Goal: Transaction & Acquisition: Purchase product/service

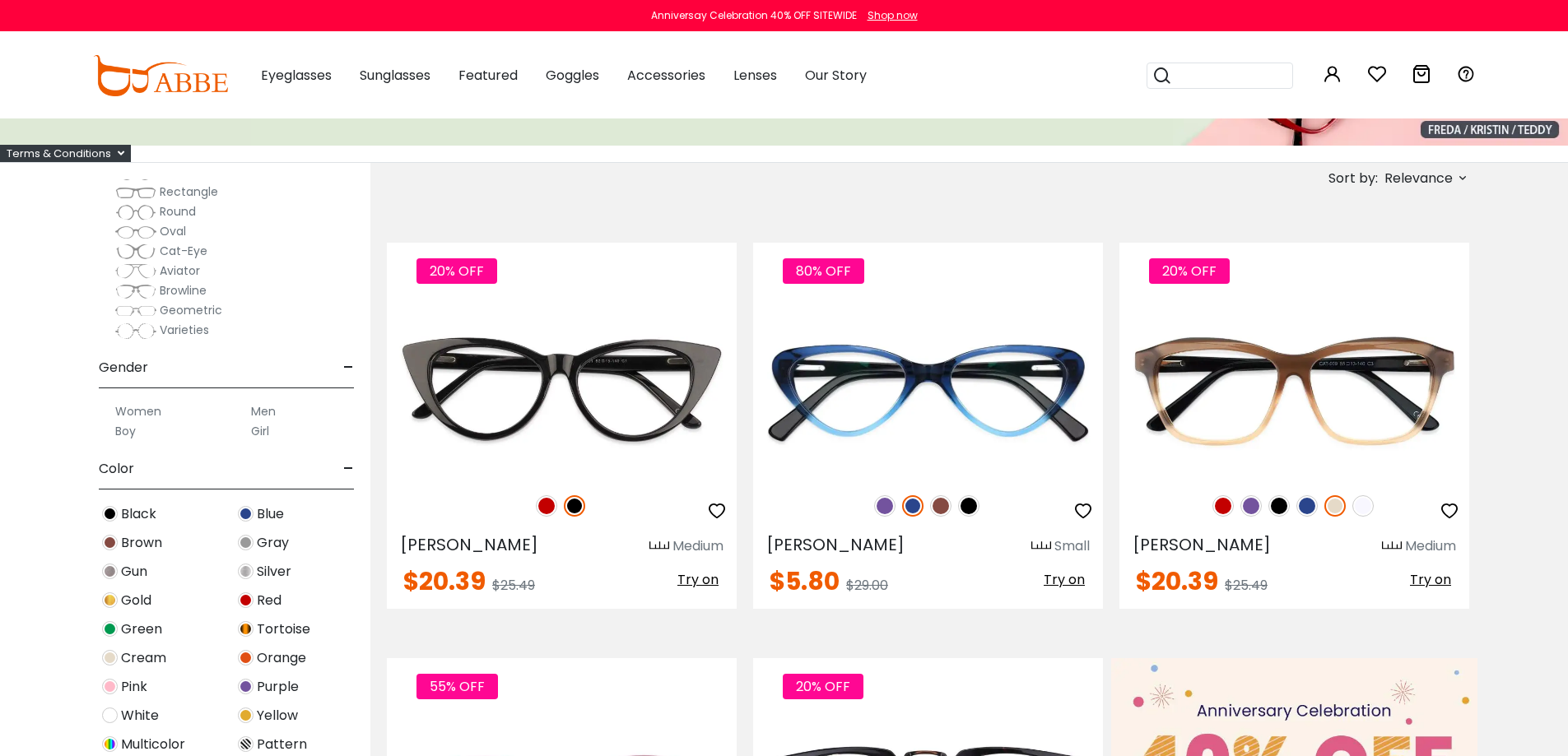
scroll to position [247, 0]
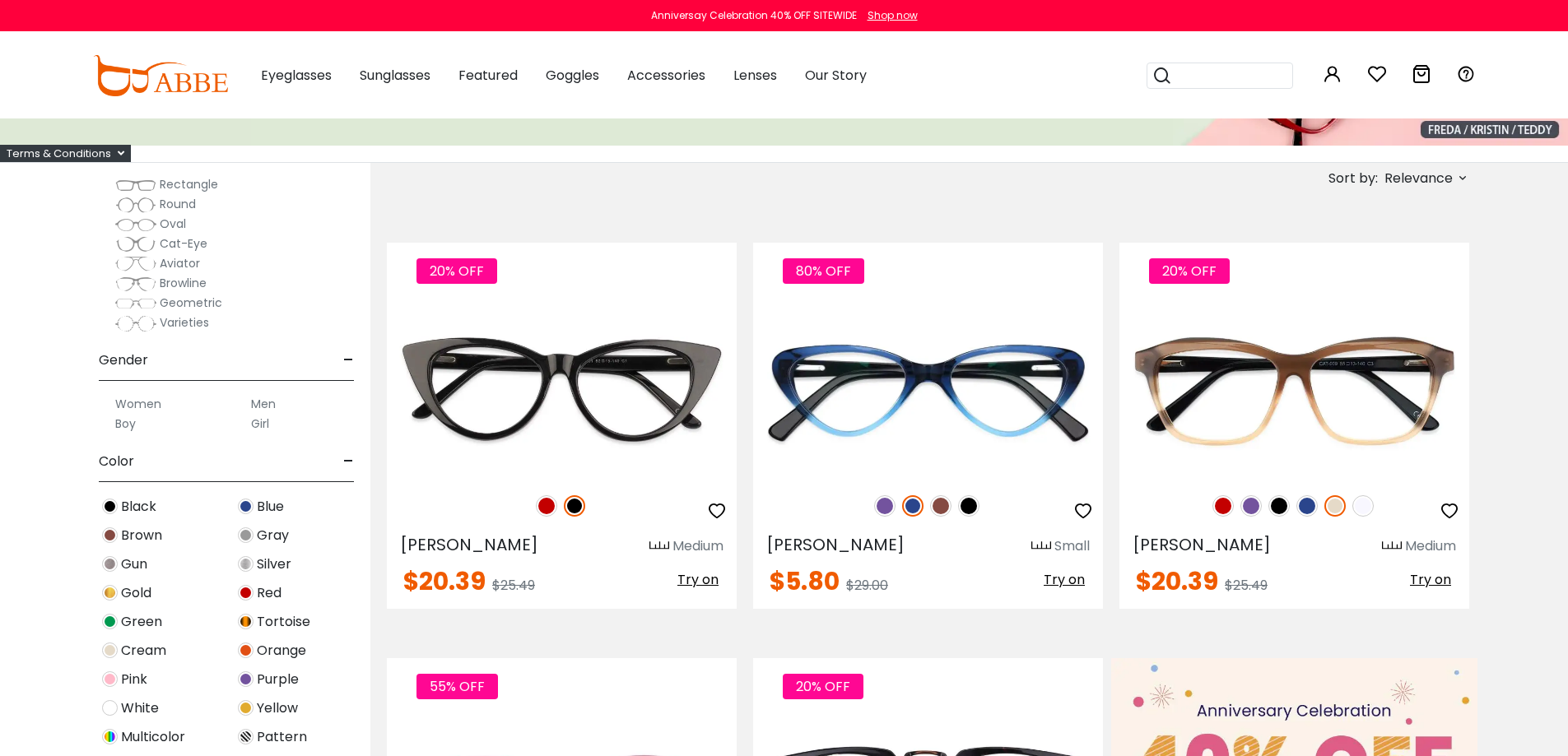
click at [131, 423] on label "Boy" at bounding box center [125, 424] width 21 height 20
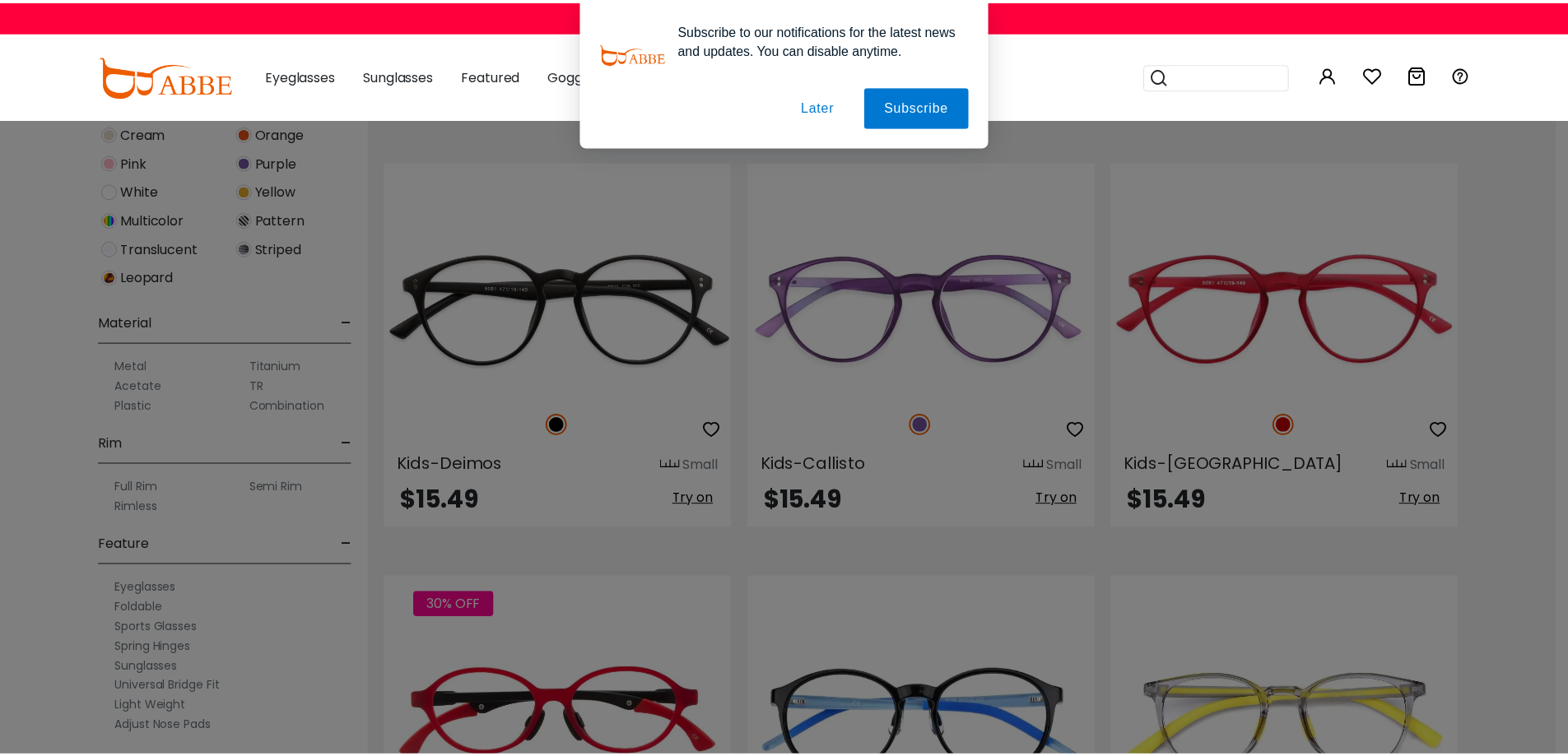
scroll to position [329, 0]
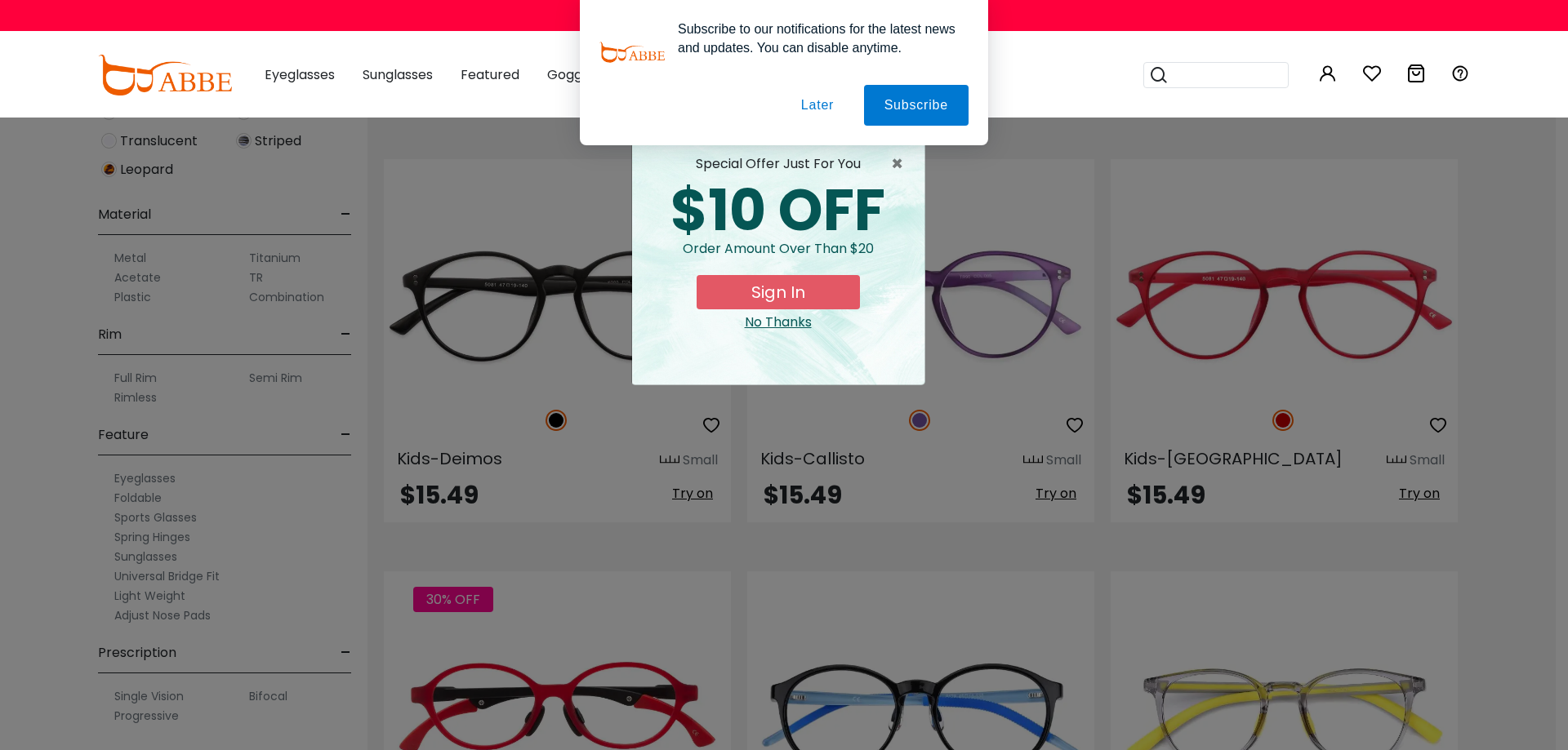
click at [788, 323] on div "No Thanks" at bounding box center [778, 322] width 266 height 20
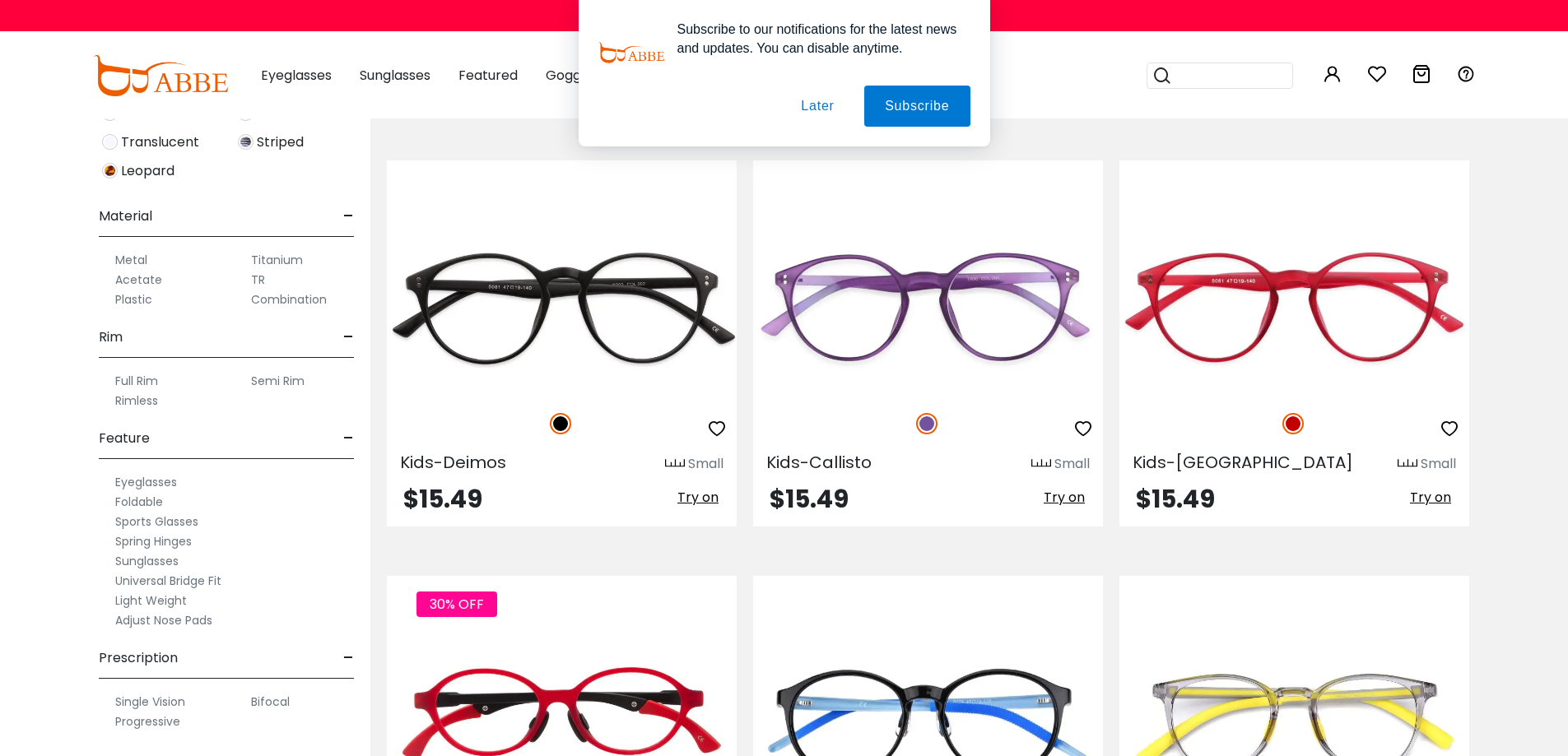
click at [816, 111] on button "Later" at bounding box center [817, 106] width 74 height 41
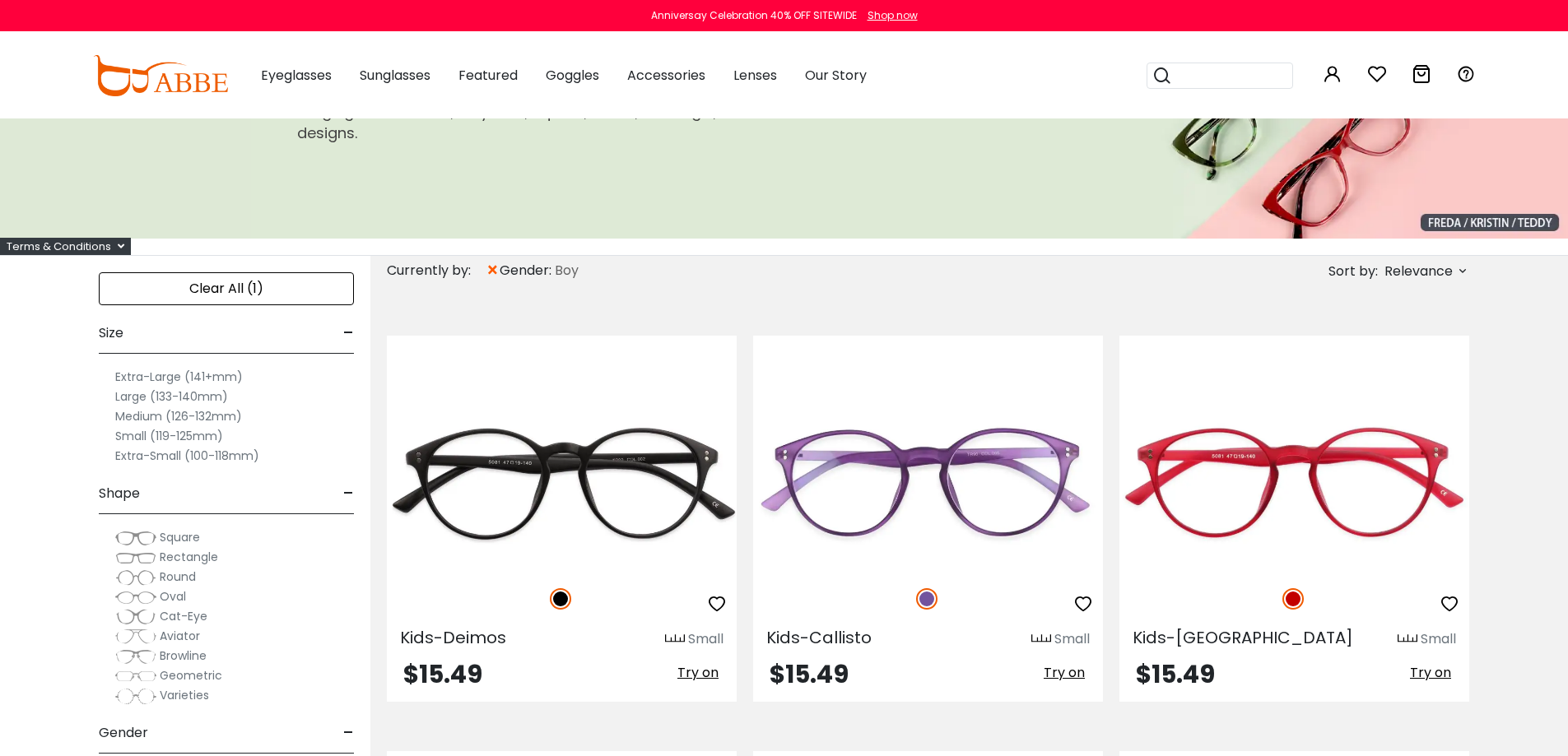
scroll to position [0, 0]
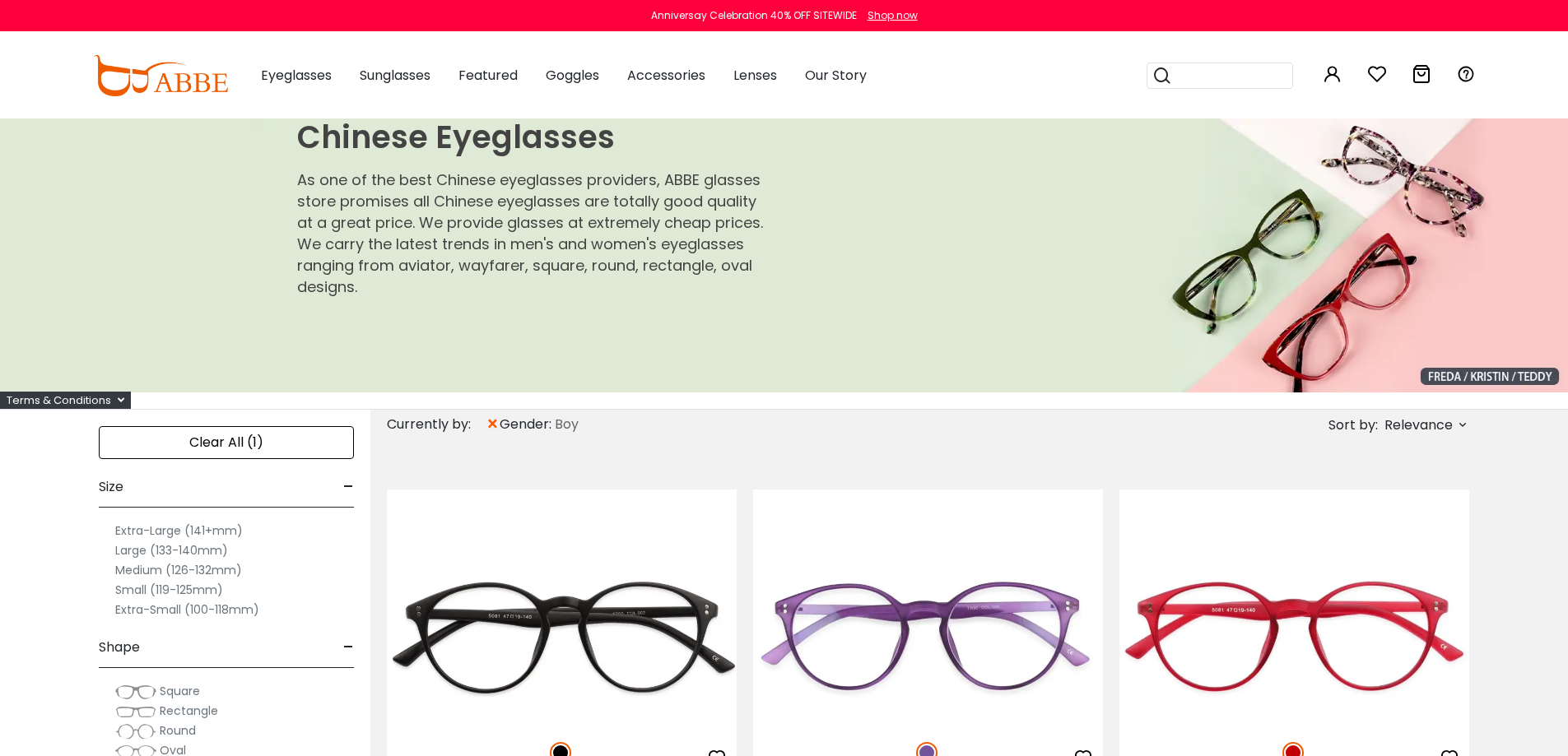
click at [144, 589] on label "Small (119-125mm)" at bounding box center [169, 590] width 108 height 20
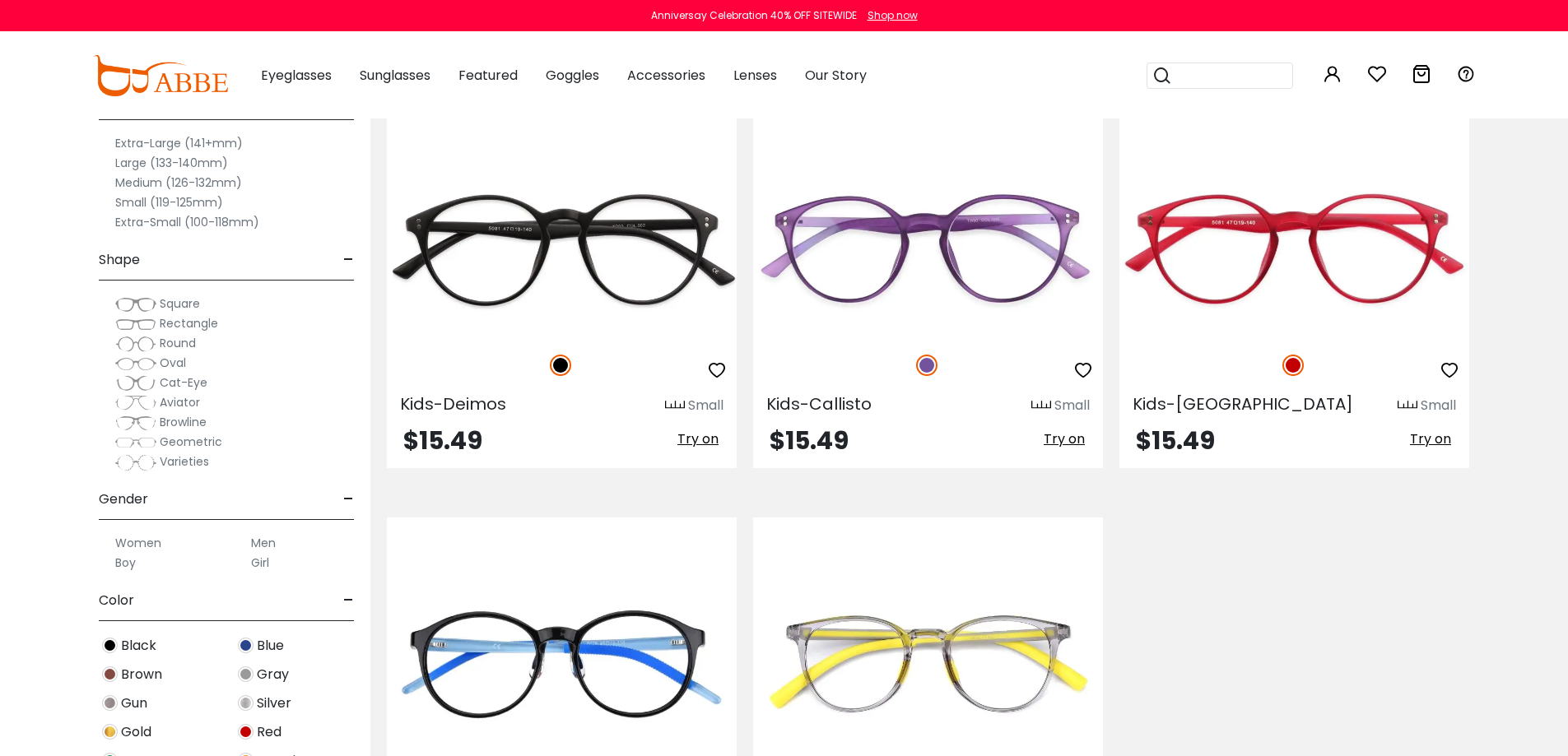
scroll to position [247, 0]
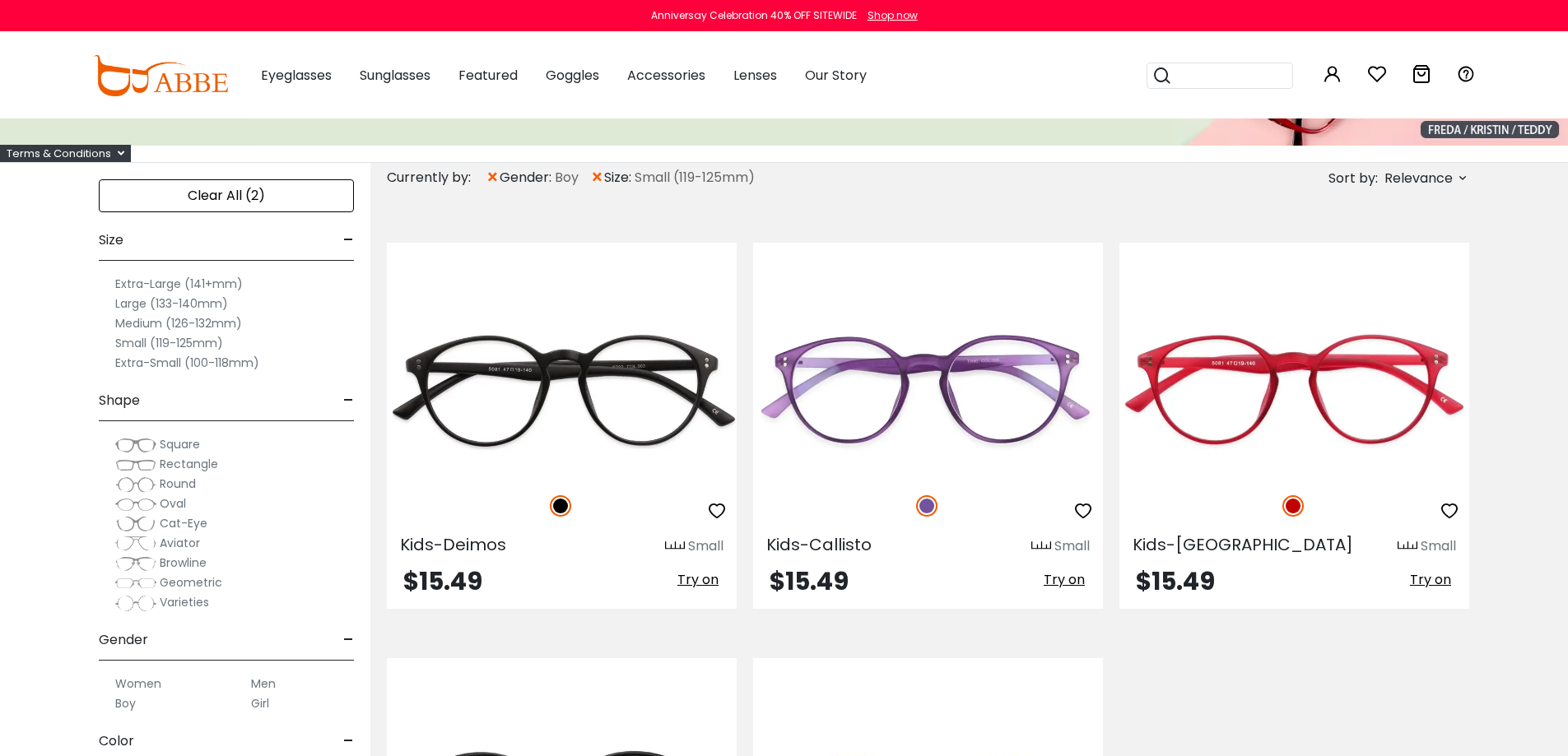
click at [172, 323] on label "Medium (126-132mm)" at bounding box center [178, 323] width 127 height 20
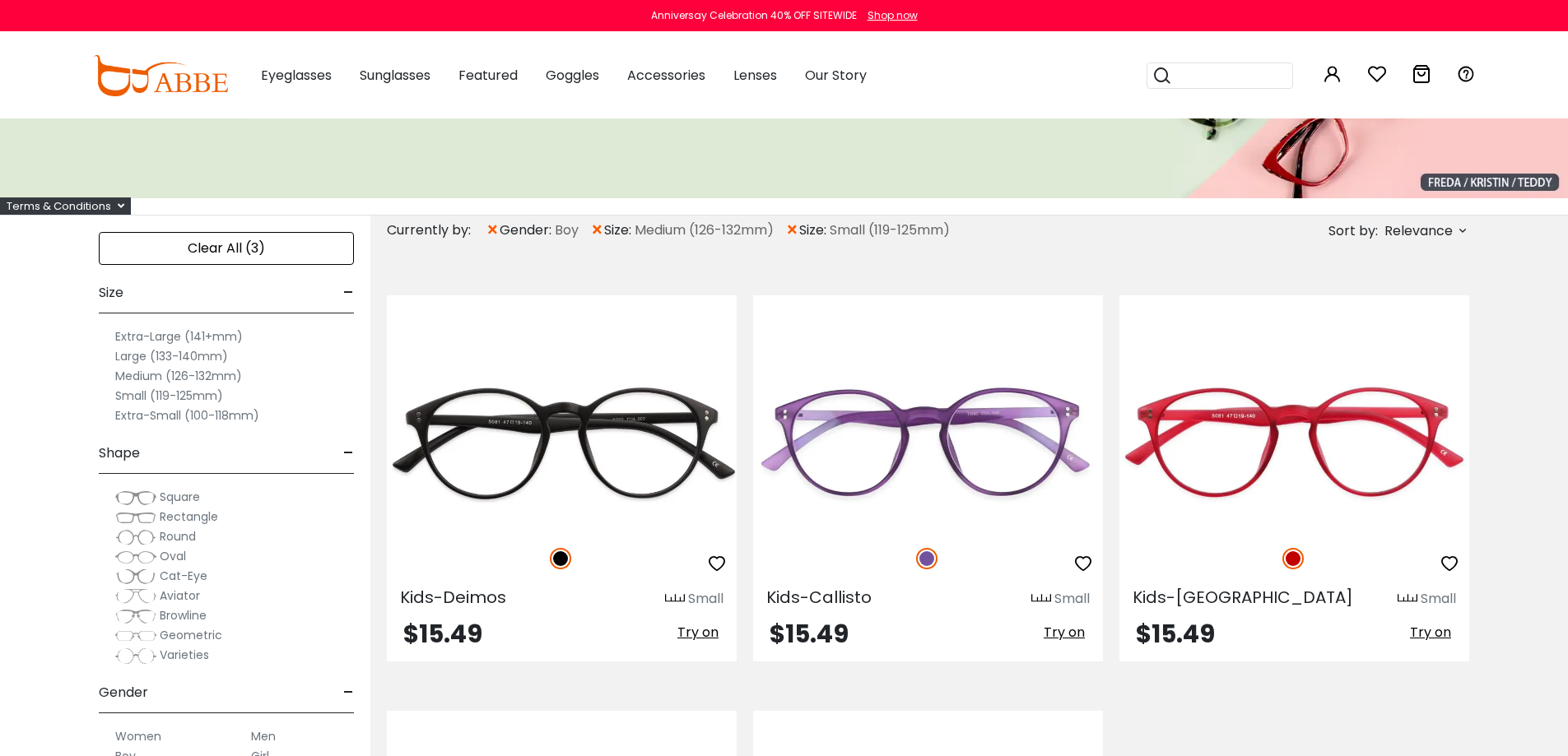
scroll to position [82, 0]
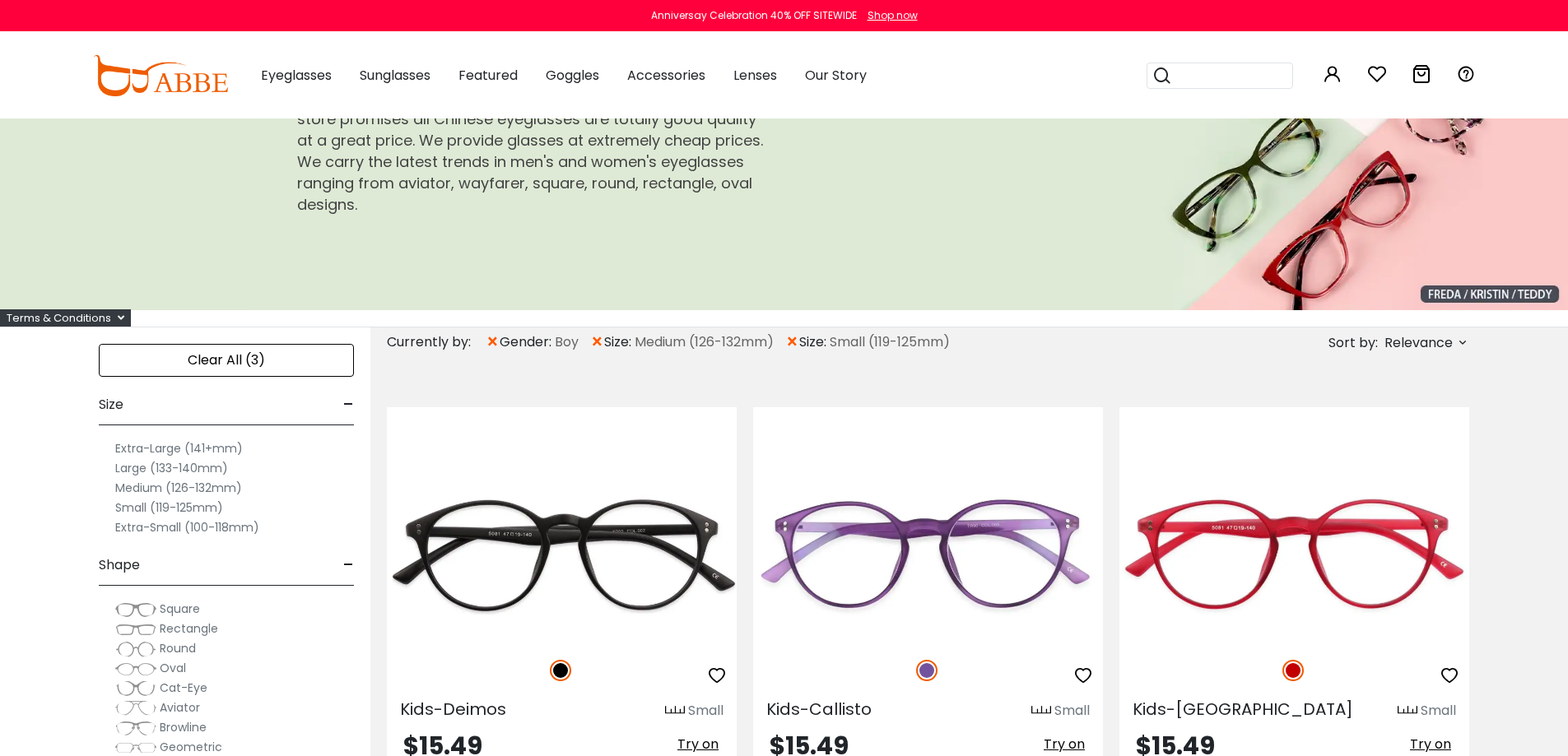
click at [493, 341] on span "×" at bounding box center [493, 342] width 14 height 30
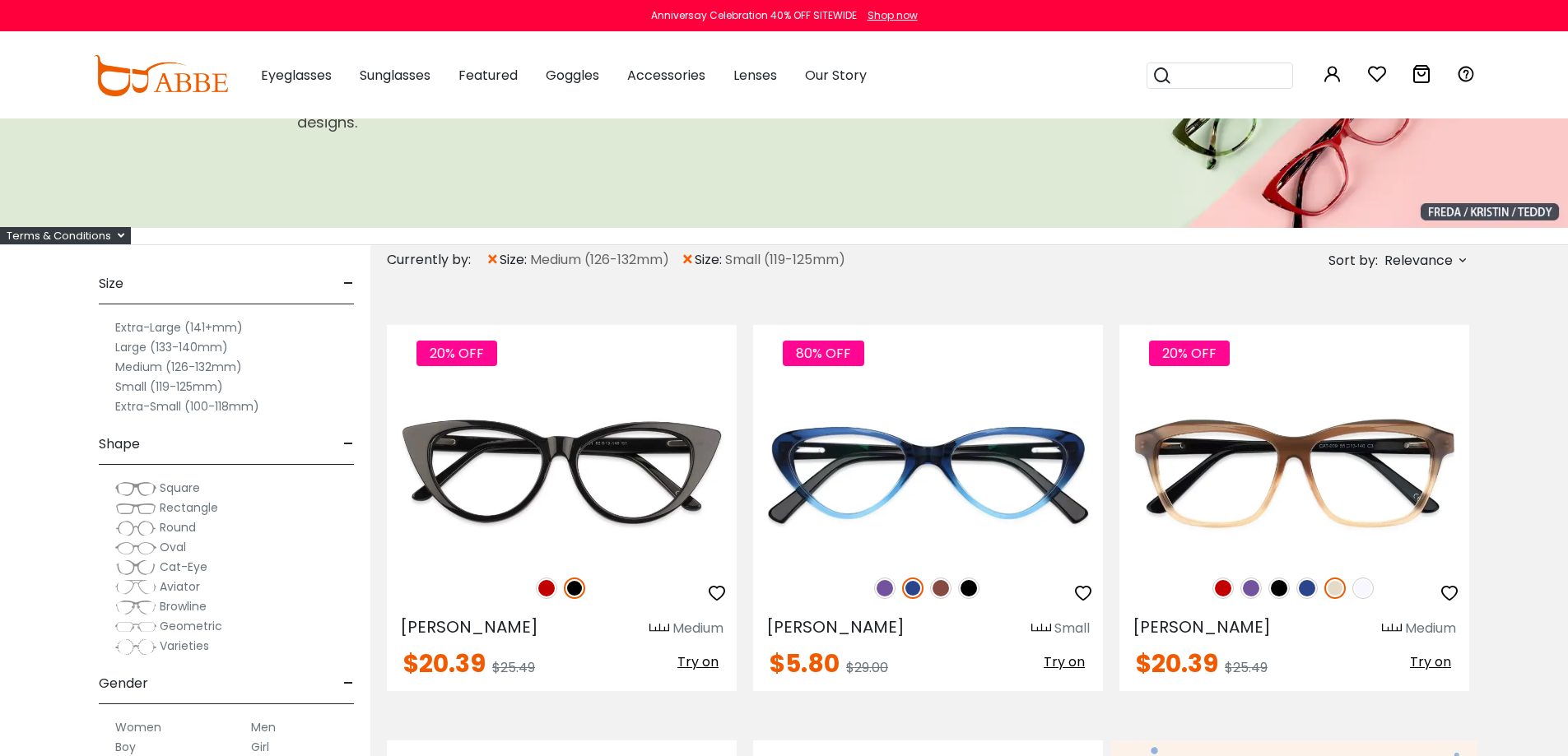
scroll to position [247, 0]
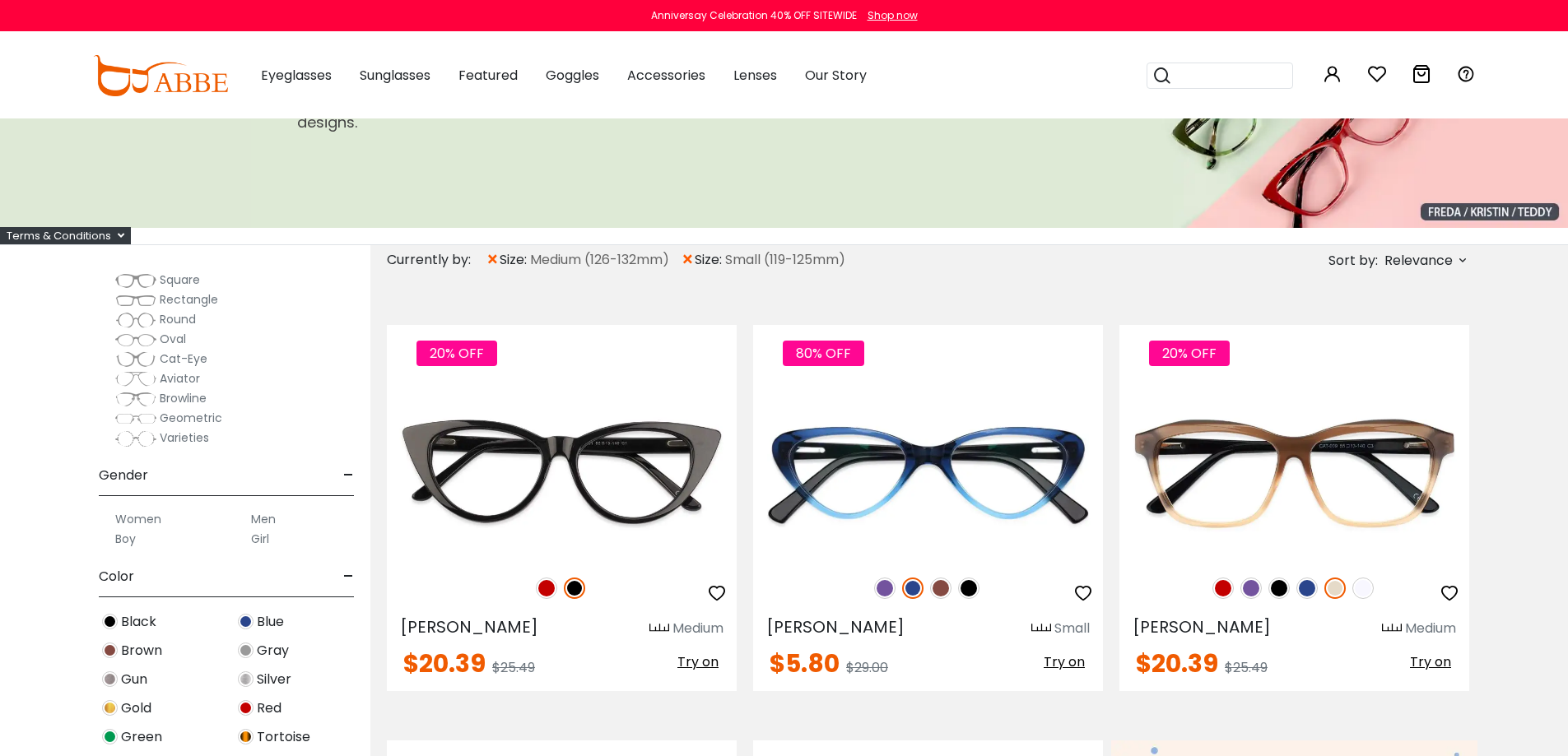
click at [260, 518] on label "Men" at bounding box center [263, 519] width 24 height 20
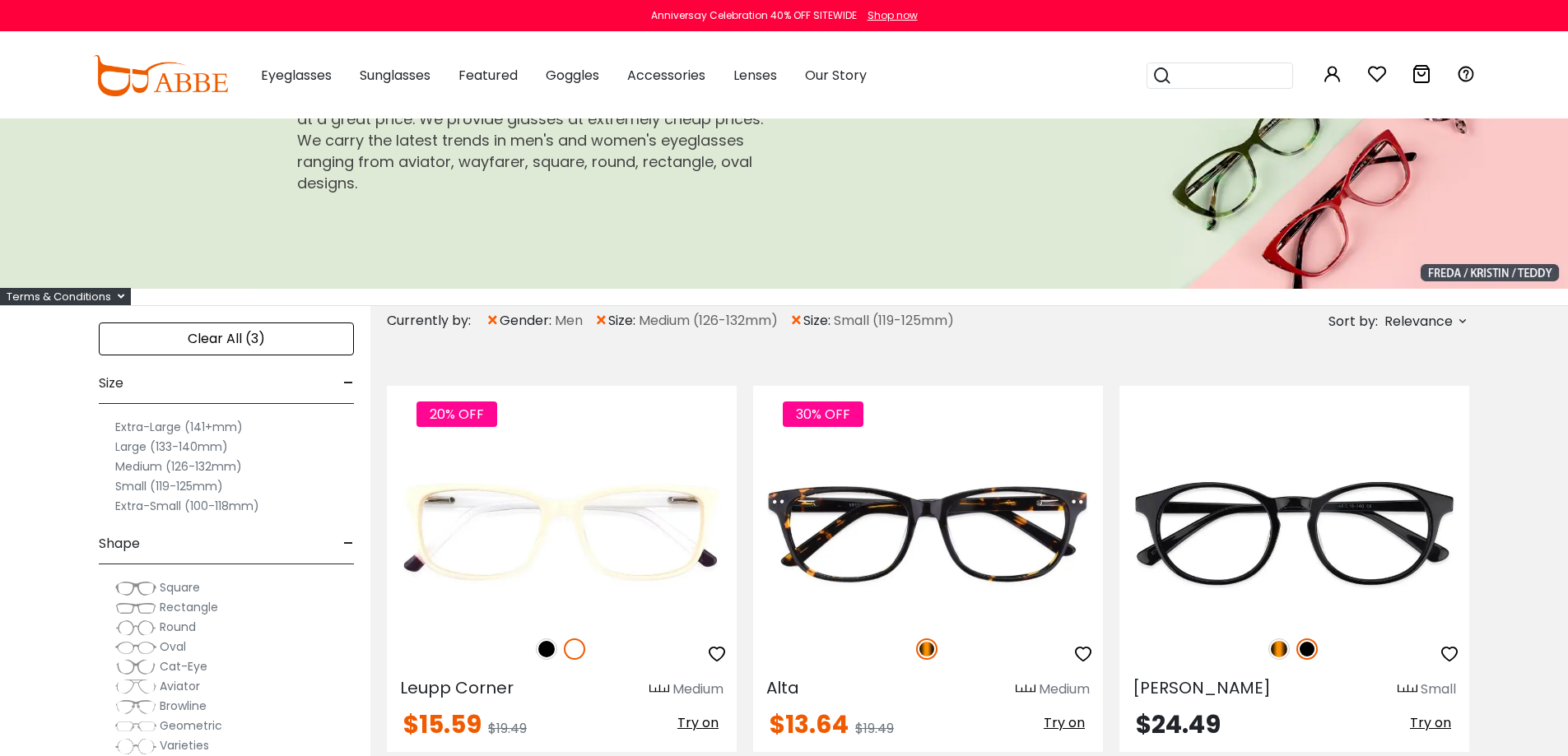
scroll to position [247, 0]
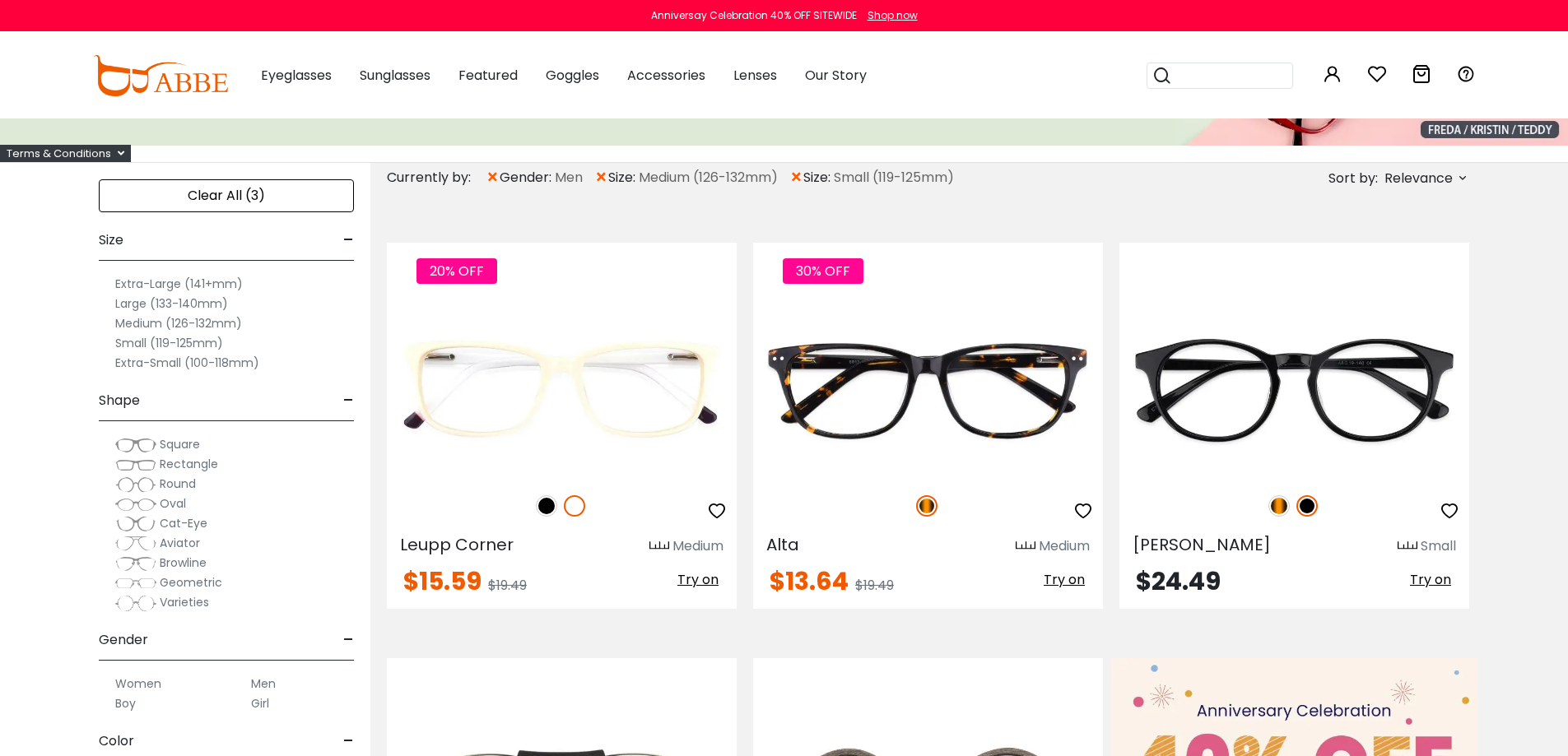
click at [200, 466] on span "Rectangle" at bounding box center [188, 464] width 59 height 16
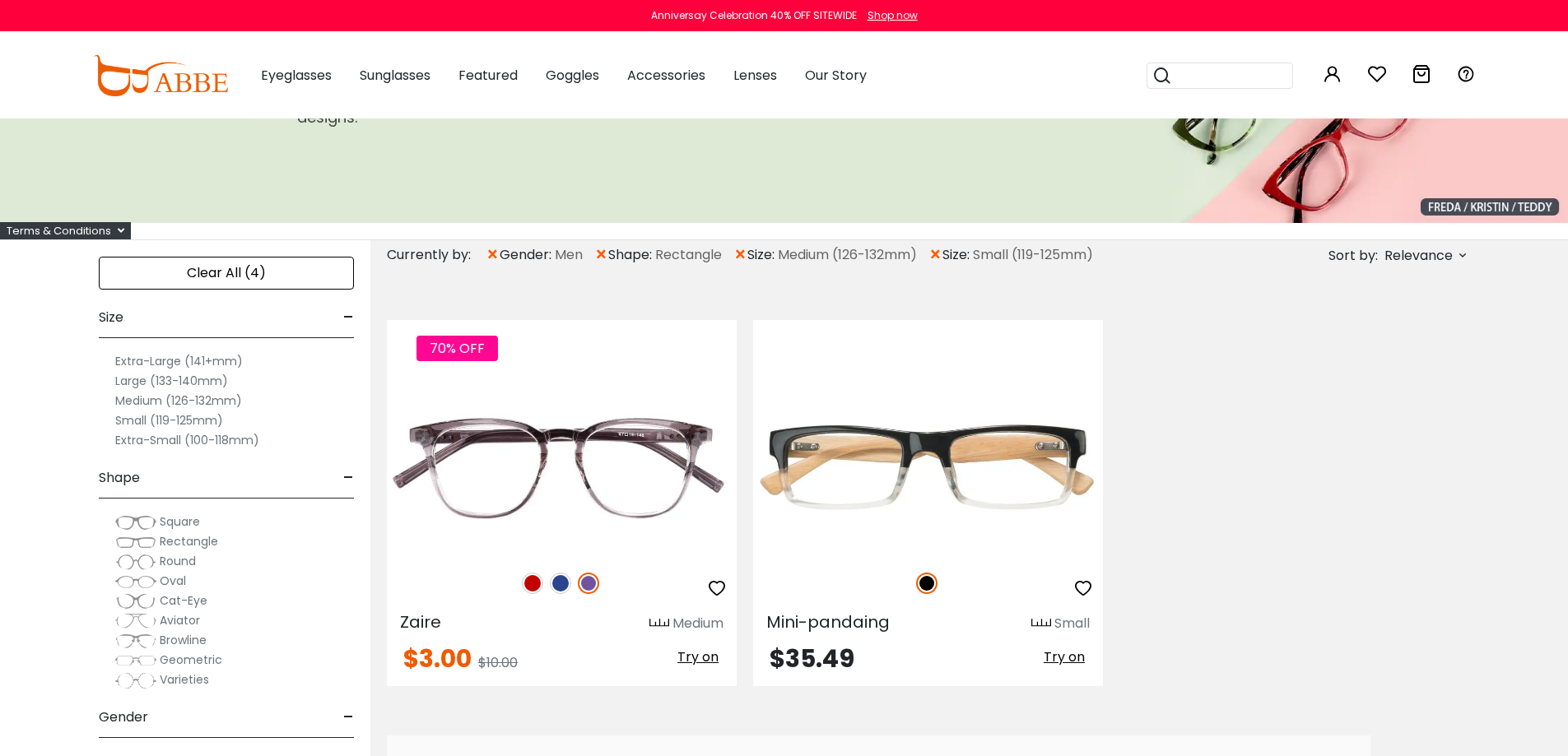
scroll to position [165, 0]
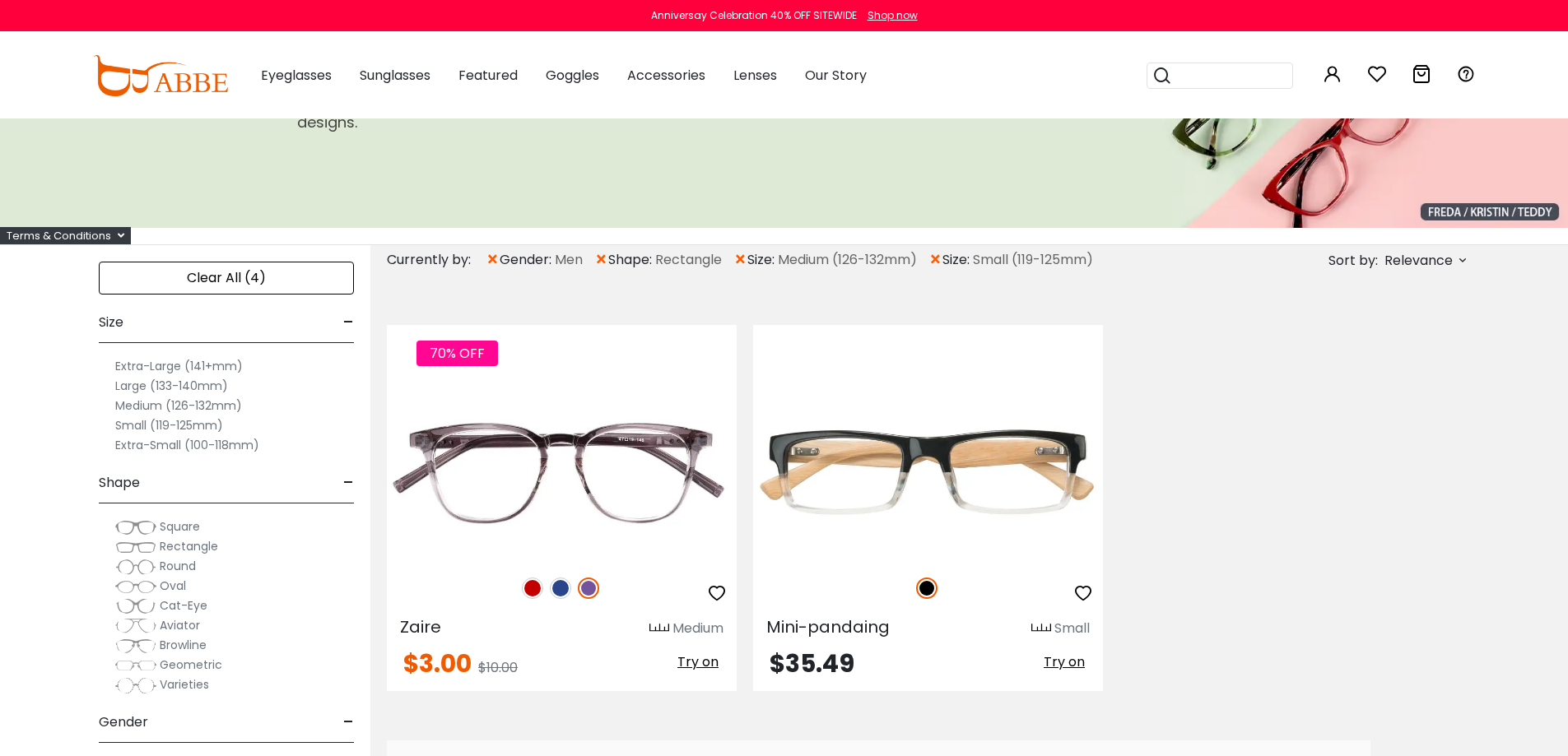
click at [171, 526] on span "Square" at bounding box center [179, 526] width 41 height 16
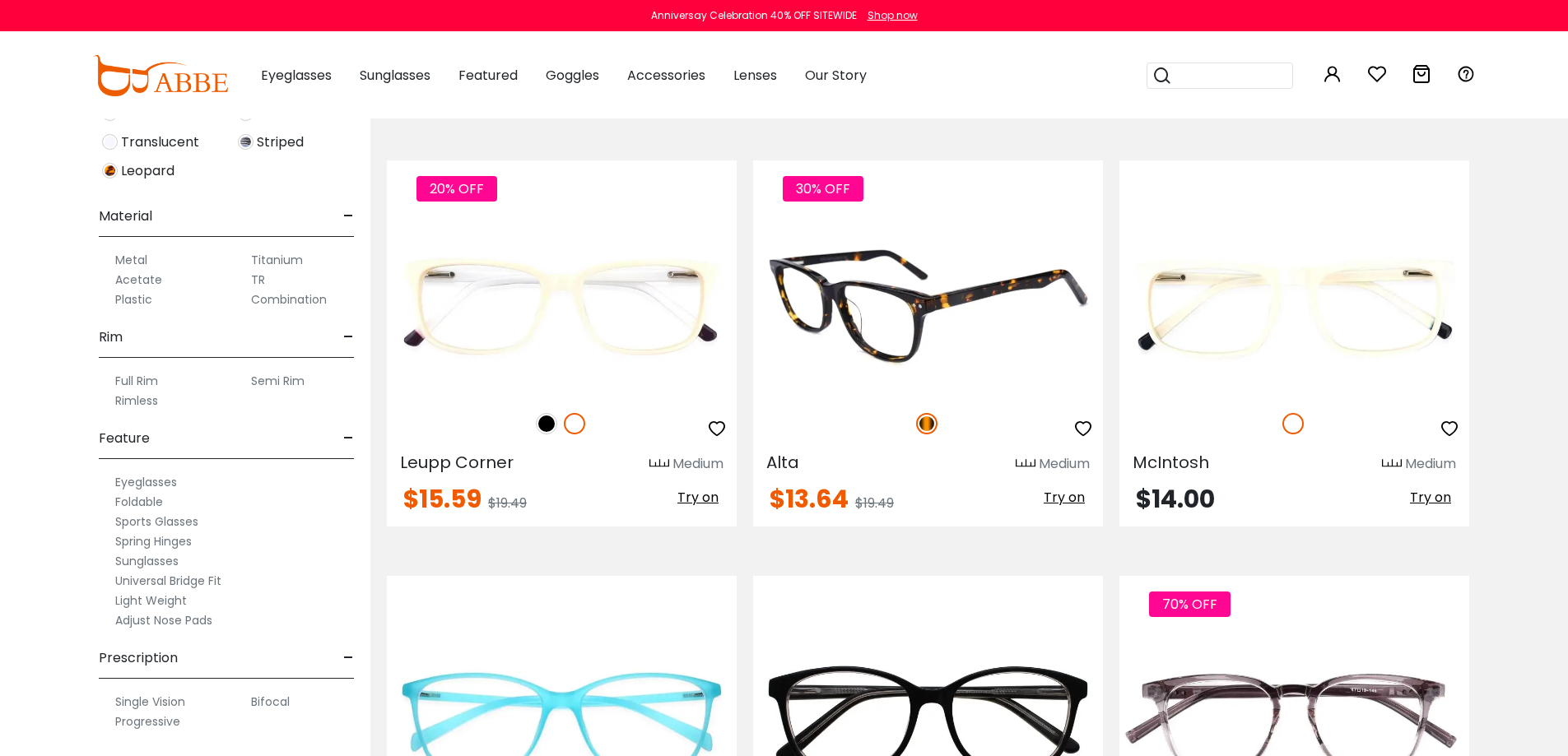
scroll to position [659, 0]
